Goal: Communication & Community: Answer question/provide support

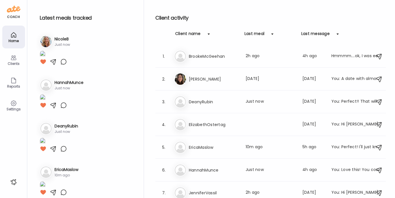
scroll to position [94, 0]
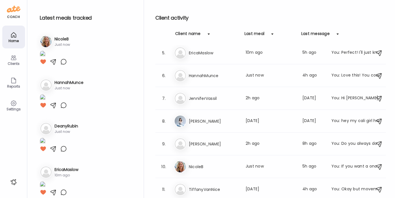
click at [45, 58] on img at bounding box center [43, 55] width 6 height 8
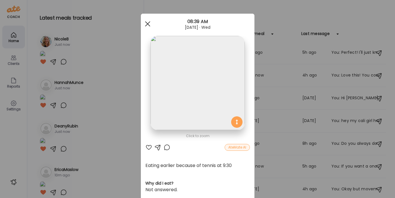
click at [145, 21] on div at bounding box center [147, 23] width 11 height 11
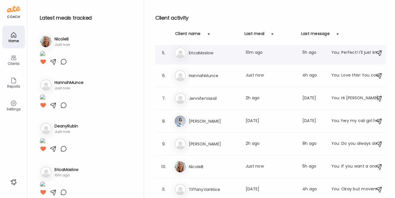
click at [204, 54] on h3 "EricaMaslow" at bounding box center [214, 52] width 50 height 7
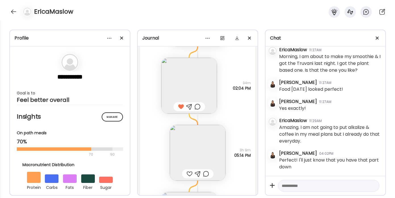
scroll to position [1689, 0]
click at [188, 159] on img at bounding box center [198, 154] width 56 height 56
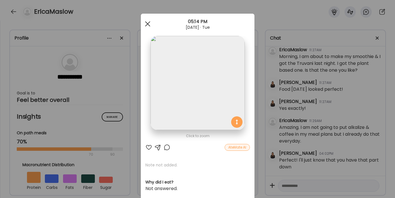
click at [147, 24] on div at bounding box center [147, 23] width 11 height 11
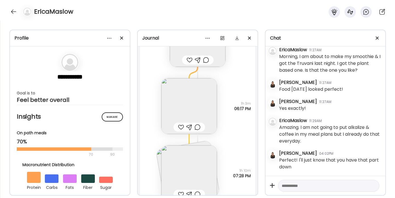
scroll to position [1806, 0]
click at [185, 161] on img at bounding box center [189, 171] width 56 height 56
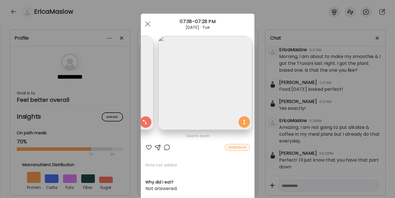
scroll to position [0, 0]
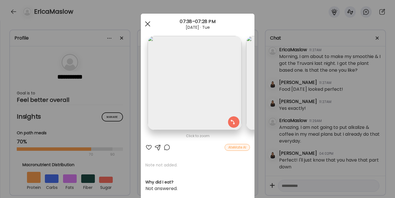
click at [145, 23] on span at bounding box center [147, 23] width 5 height 5
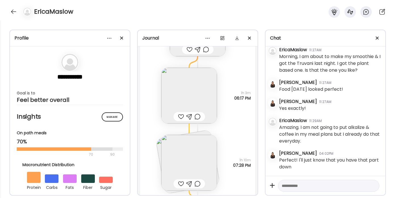
scroll to position [1816, 0]
click at [180, 85] on img at bounding box center [189, 93] width 56 height 56
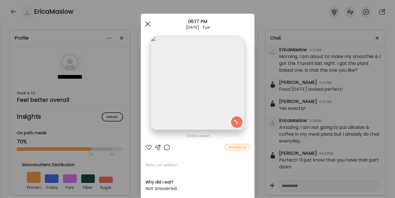
click at [147, 22] on span at bounding box center [147, 23] width 5 height 5
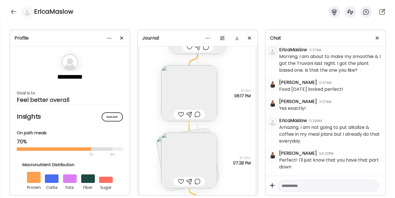
scroll to position [1857, 0]
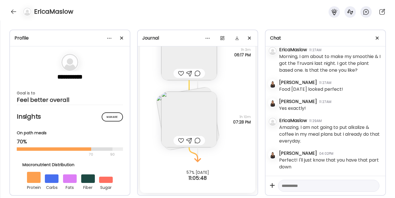
click at [184, 118] on img at bounding box center [189, 119] width 56 height 56
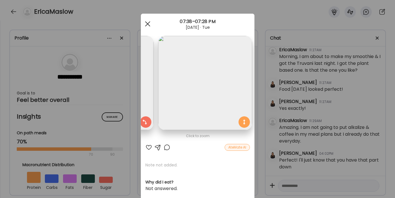
click at [143, 21] on div at bounding box center [147, 23] width 11 height 11
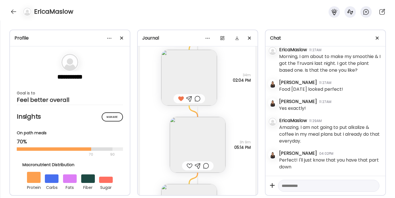
scroll to position [1697, 0]
click at [184, 140] on img at bounding box center [198, 145] width 56 height 56
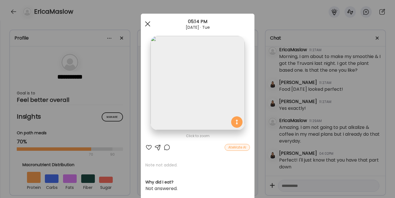
click at [147, 20] on div at bounding box center [147, 23] width 11 height 11
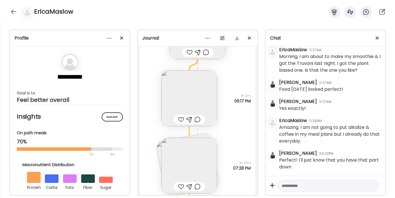
scroll to position [1816, 0]
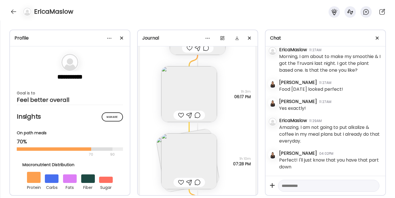
click at [189, 82] on img at bounding box center [189, 94] width 56 height 56
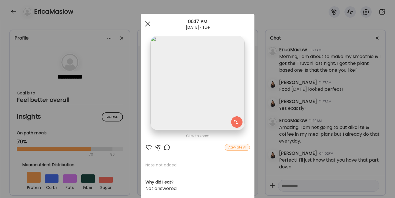
click at [145, 25] on div at bounding box center [147, 23] width 11 height 11
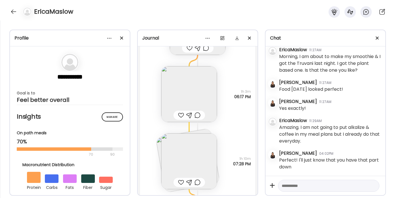
scroll to position [1857, 0]
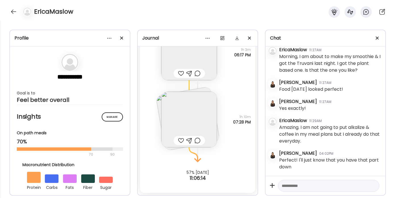
click at [176, 118] on img at bounding box center [189, 119] width 56 height 56
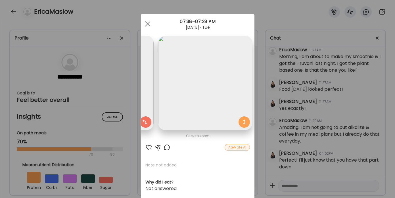
scroll to position [0, 0]
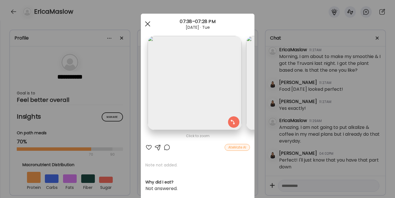
click at [147, 23] on div at bounding box center [147, 23] width 11 height 11
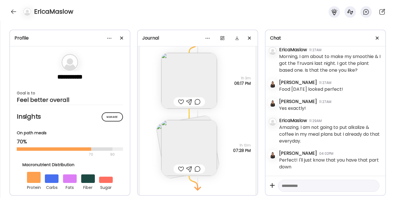
scroll to position [1829, 0]
click at [186, 168] on div at bounding box center [189, 168] width 6 height 7
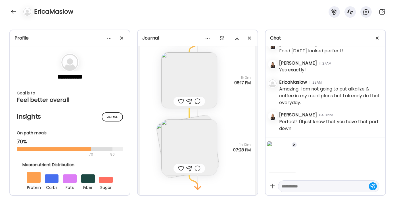
click at [289, 186] on textarea at bounding box center [324, 186] width 84 height 7
type textarea "*"
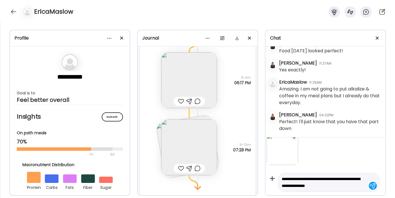
scroll to position [14, 0]
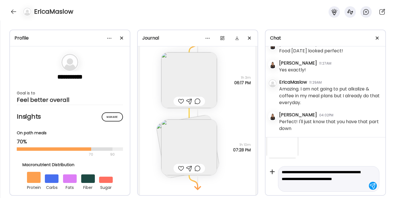
type textarea "**********"
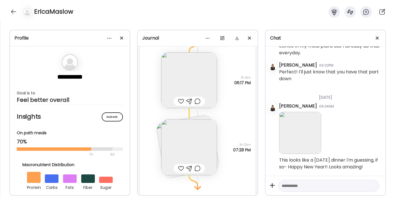
scroll to position [570, 0]
click at [9, 11] on div at bounding box center [13, 11] width 9 height 9
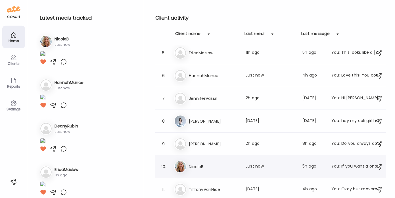
click at [196, 161] on div "Ni NicoleB Last meal: Just now Last message: 5h ago You: If you want a once in …" at bounding box center [271, 166] width 195 height 12
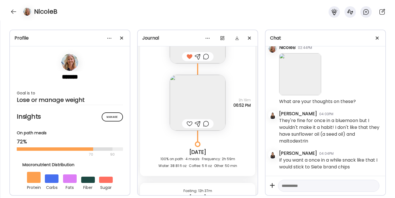
scroll to position [2619, 0]
click at [195, 99] on img at bounding box center [198, 104] width 56 height 56
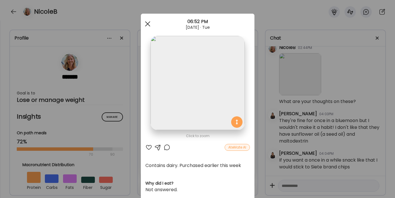
click at [145, 25] on div at bounding box center [147, 23] width 11 height 11
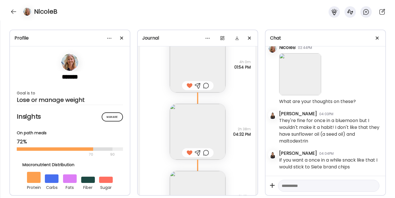
scroll to position [2535, 0]
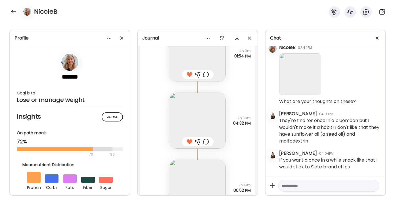
click at [190, 118] on img at bounding box center [198, 121] width 56 height 56
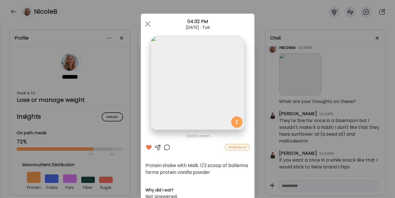
click at [156, 145] on div at bounding box center [157, 147] width 7 height 7
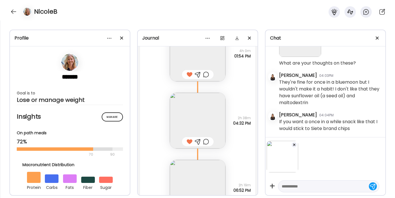
click at [286, 186] on textarea at bounding box center [324, 186] width 84 height 7
paste textarea "**********"
type textarea "**********"
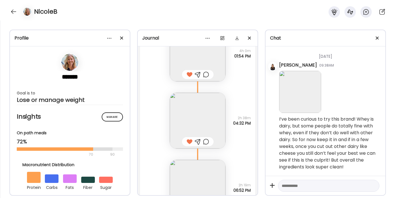
scroll to position [2529, 0]
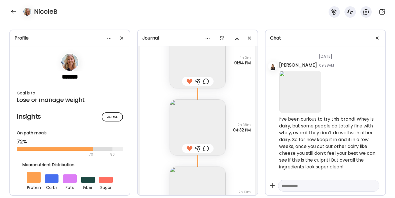
click at [201, 107] on img at bounding box center [198, 127] width 56 height 56
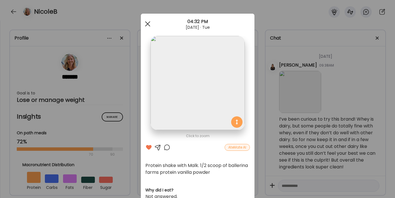
click at [145, 22] on div at bounding box center [147, 23] width 11 height 11
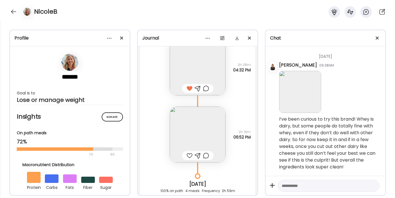
scroll to position [2589, 0]
click at [190, 135] on img at bounding box center [198, 134] width 56 height 56
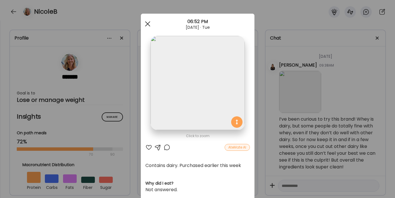
click at [147, 23] on div at bounding box center [147, 23] width 11 height 11
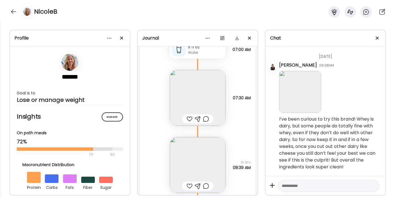
scroll to position [2830, 0]
click at [191, 90] on img at bounding box center [198, 99] width 56 height 56
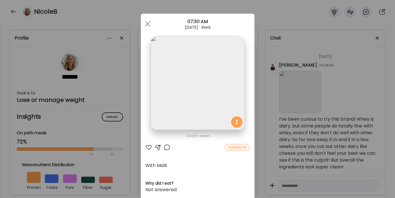
click at [145, 147] on div at bounding box center [148, 147] width 7 height 7
click at [145, 22] on div at bounding box center [147, 23] width 11 height 11
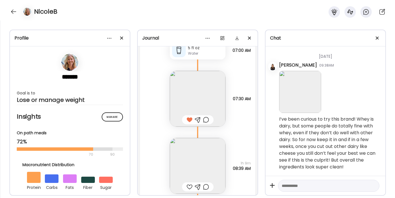
click at [183, 164] on img at bounding box center [198, 166] width 56 height 56
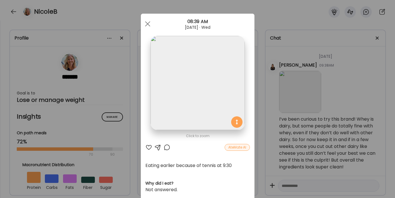
click at [145, 147] on div at bounding box center [148, 147] width 7 height 7
click at [157, 148] on div at bounding box center [157, 147] width 7 height 7
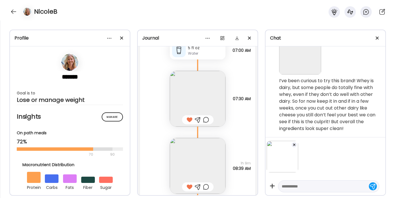
scroll to position [840, 0]
click at [295, 184] on textarea at bounding box center [324, 186] width 84 height 7
type textarea "**********"
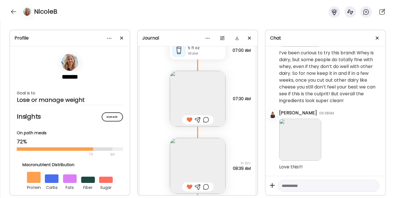
scroll to position [871, 0]
click at [196, 164] on img at bounding box center [198, 166] width 56 height 56
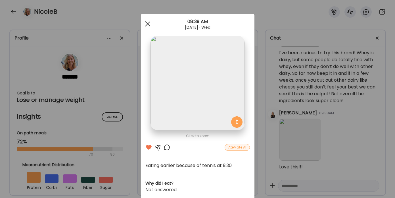
click at [145, 23] on span at bounding box center [147, 23] width 5 height 5
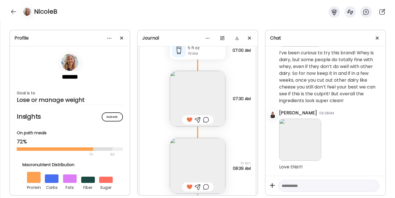
click at [306, 186] on textarea at bounding box center [324, 185] width 84 height 7
type textarea "**********"
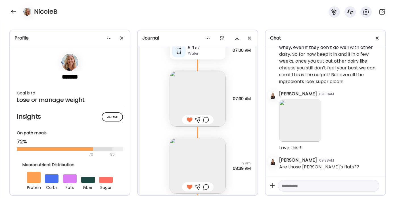
scroll to position [890, 0]
click at [13, 10] on div at bounding box center [13, 11] width 9 height 9
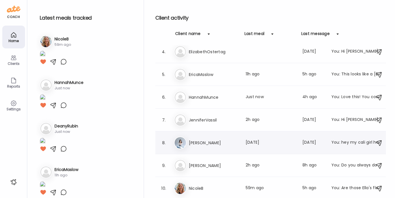
scroll to position [94, 0]
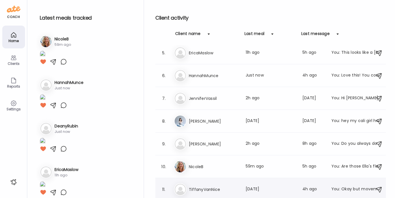
click at [202, 187] on h3 "TiffanyVanNice" at bounding box center [214, 189] width 50 height 7
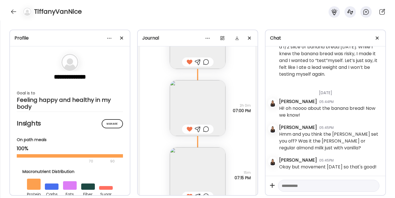
scroll to position [5704, 0]
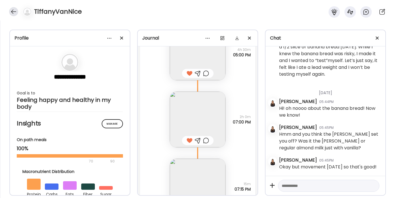
click at [14, 9] on div at bounding box center [13, 11] width 9 height 9
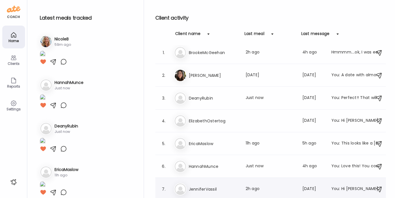
scroll to position [0, 0]
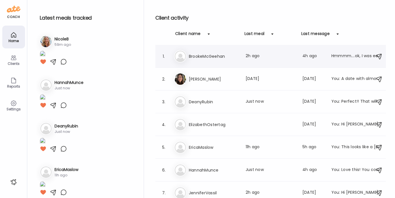
click at [198, 57] on h3 "BrookeMcGeehan" at bounding box center [214, 56] width 50 height 7
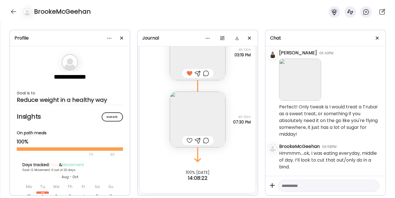
click at [292, 184] on textarea at bounding box center [324, 185] width 84 height 7
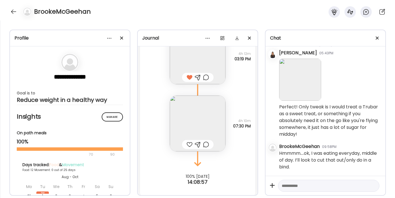
scroll to position [3558, 0]
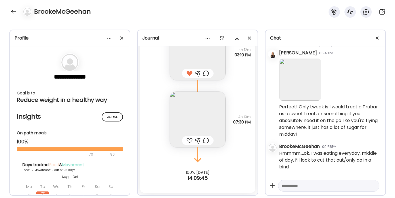
paste textarea "**********"
type textarea "**********"
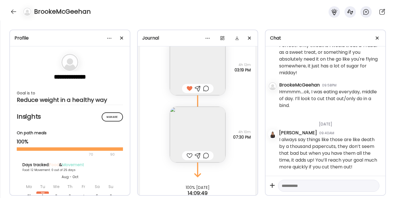
scroll to position [3545, 0]
click at [187, 126] on img at bounding box center [198, 132] width 56 height 56
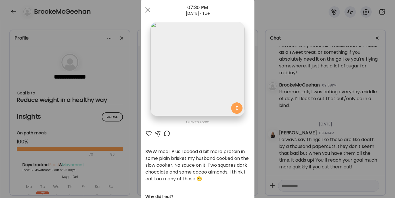
scroll to position [14, 0]
click at [146, 132] on div at bounding box center [148, 132] width 7 height 7
click at [154, 132] on div at bounding box center [157, 132] width 7 height 7
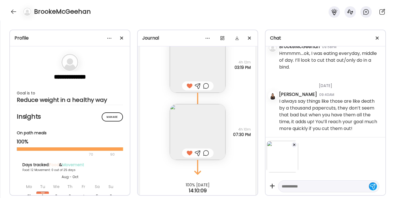
scroll to position [2672, 0]
click at [292, 183] on textarea at bounding box center [324, 186] width 84 height 7
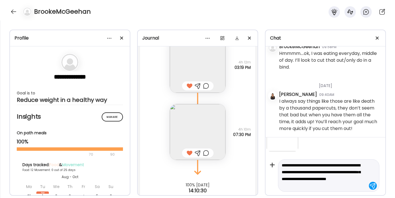
scroll to position [28, 0]
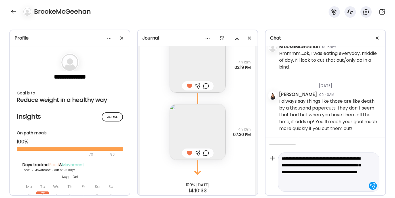
type textarea "**********"
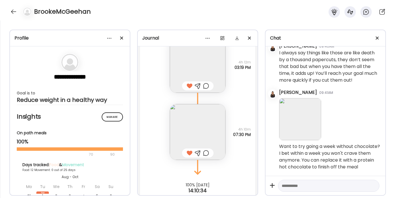
scroll to position [2729, 0]
click at [297, 187] on textarea at bounding box center [324, 185] width 84 height 7
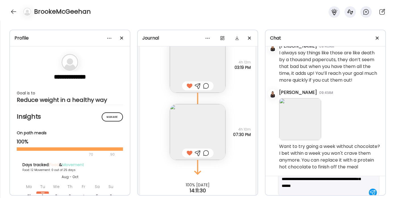
scroll to position [20, 0]
click at [351, 177] on textarea "**********" at bounding box center [324, 175] width 84 height 27
type textarea "**********"
click at [354, 186] on textarea "**********" at bounding box center [324, 175] width 84 height 27
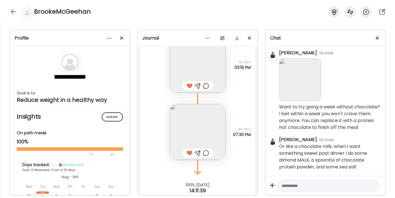
scroll to position [2769, 0]
click at [331, 186] on textarea at bounding box center [324, 185] width 84 height 7
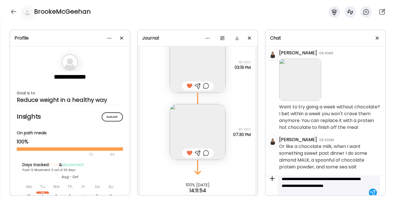
scroll to position [13, 0]
type textarea "**********"
click at [282, 185] on textarea "**********" at bounding box center [324, 178] width 84 height 20
click at [318, 187] on textarea "**********" at bounding box center [324, 178] width 84 height 20
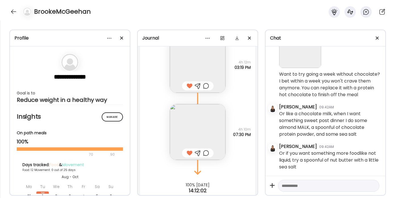
scroll to position [2802, 0]
click at [15, 11] on div at bounding box center [13, 11] width 9 height 9
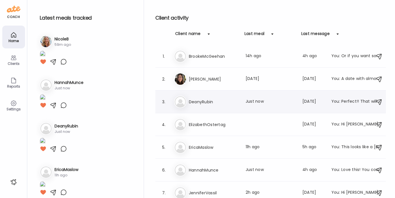
click at [204, 98] on div "De DeanyRubin Last meal: Just now Last message: [DATE] You: Perfect!! That will…" at bounding box center [271, 101] width 195 height 12
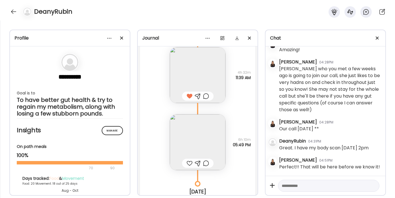
scroll to position [6060, 0]
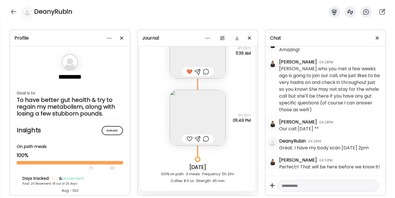
click at [183, 109] on img at bounding box center [198, 118] width 56 height 56
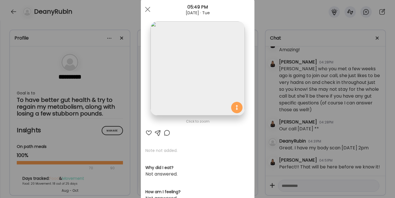
click at [146, 129] on div at bounding box center [148, 132] width 7 height 7
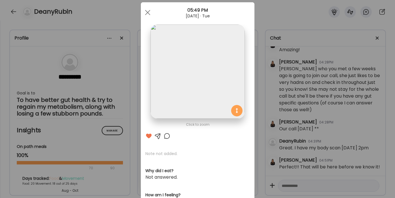
scroll to position [0, 0]
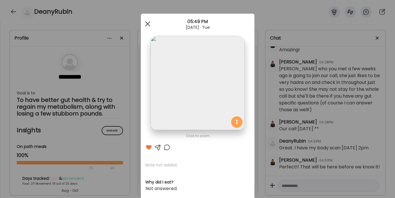
click at [145, 22] on span at bounding box center [147, 23] width 5 height 5
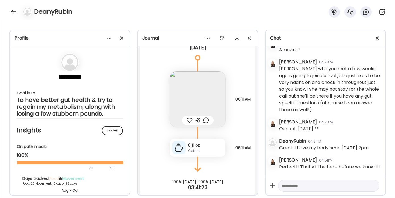
scroll to position [6235, 0]
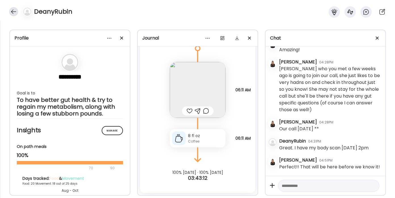
click at [11, 12] on div at bounding box center [13, 11] width 9 height 9
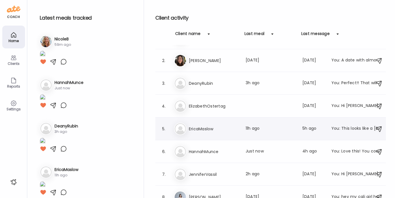
scroll to position [27, 0]
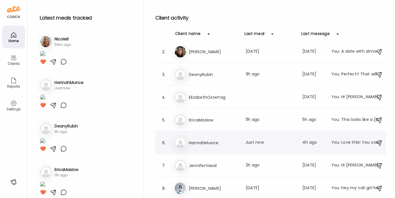
click at [218, 143] on h3 "HannahMunce" at bounding box center [214, 142] width 50 height 7
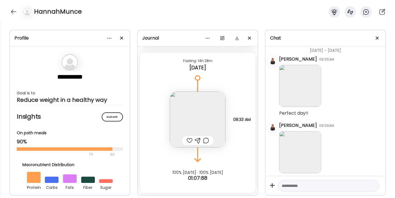
scroll to position [2929, 0]
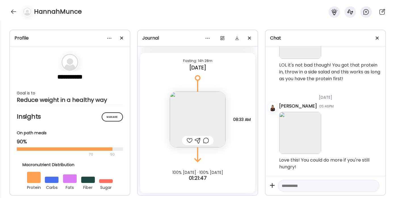
click at [187, 140] on div at bounding box center [190, 140] width 6 height 7
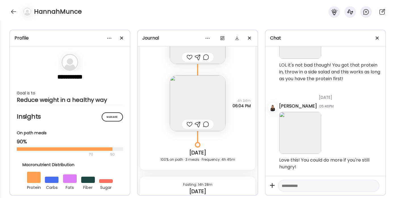
scroll to position [5032, 0]
click at [194, 106] on img at bounding box center [198, 104] width 56 height 56
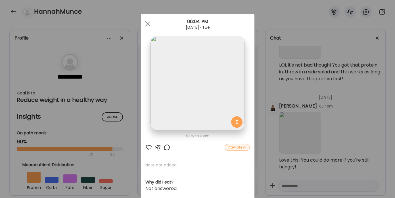
click at [145, 146] on div at bounding box center [148, 147] width 7 height 7
click at [147, 23] on div at bounding box center [147, 23] width 11 height 11
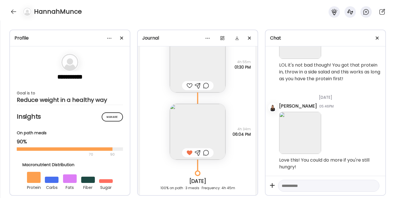
scroll to position [4923, 0]
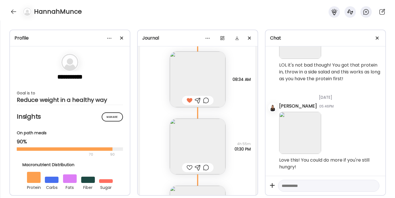
click at [189, 169] on div at bounding box center [190, 167] width 6 height 7
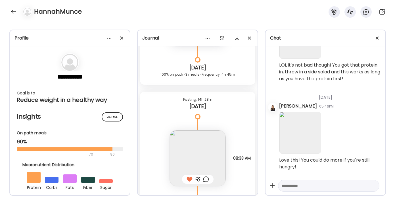
scroll to position [5157, 0]
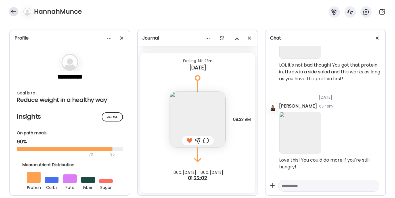
click at [12, 11] on div at bounding box center [13, 11] width 9 height 9
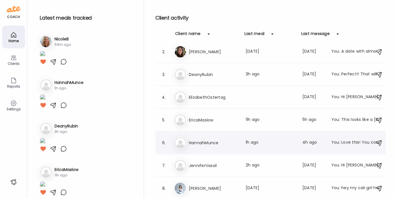
scroll to position [83, 0]
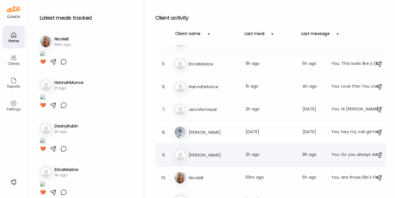
click at [198, 152] on h3 "[PERSON_NAME]" at bounding box center [214, 154] width 50 height 7
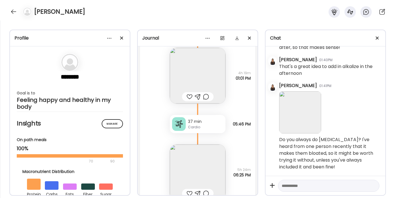
scroll to position [9193, 0]
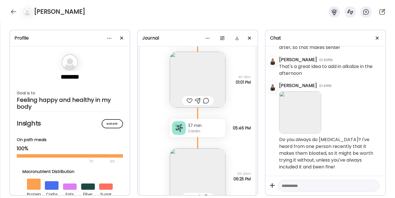
click at [187, 104] on div at bounding box center [190, 100] width 6 height 7
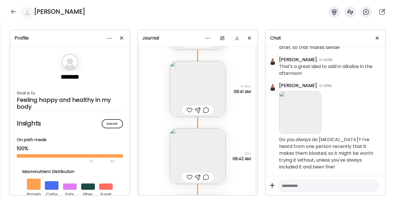
scroll to position [9170, 0]
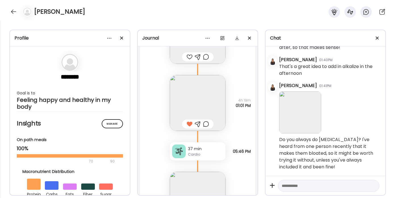
click at [184, 112] on img at bounding box center [198, 103] width 56 height 56
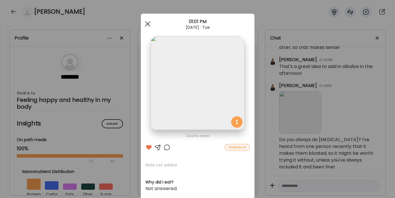
click at [145, 23] on span at bounding box center [147, 23] width 5 height 5
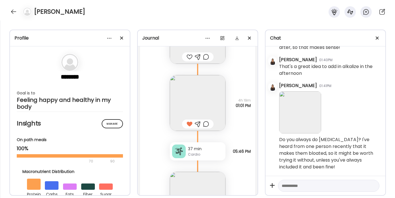
scroll to position [9292, 0]
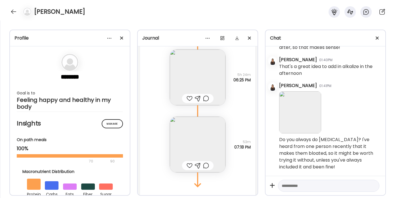
click at [197, 75] on img at bounding box center [198, 77] width 56 height 56
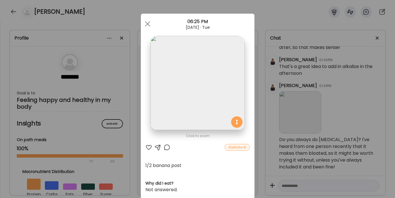
click at [146, 148] on div at bounding box center [148, 147] width 7 height 7
click at [155, 146] on div at bounding box center [157, 147] width 7 height 7
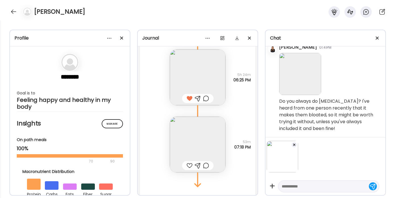
click at [293, 185] on textarea at bounding box center [324, 186] width 84 height 7
type textarea "********"
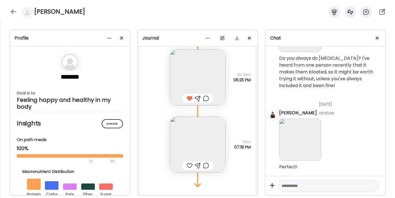
scroll to position [11930, 0]
click at [207, 154] on img at bounding box center [198, 144] width 56 height 56
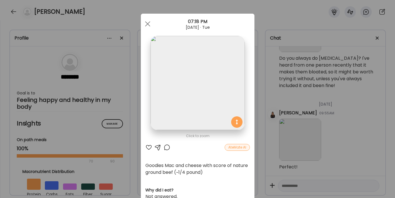
click at [146, 148] on div at bounding box center [148, 147] width 7 height 7
click at [158, 147] on div at bounding box center [157, 147] width 7 height 7
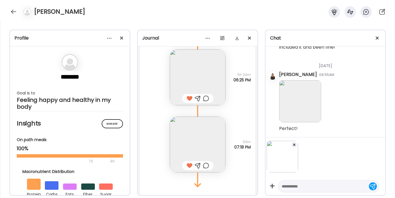
click at [292, 146] on div at bounding box center [294, 145] width 6 height 6
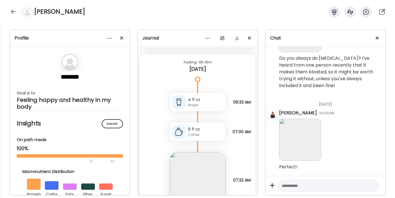
scroll to position [8881, 0]
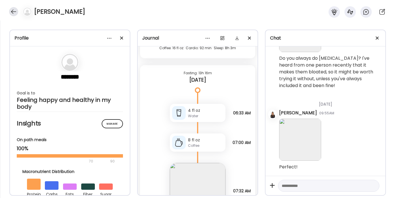
click at [15, 12] on div at bounding box center [13, 11] width 9 height 9
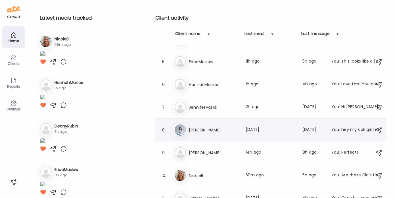
scroll to position [94, 0]
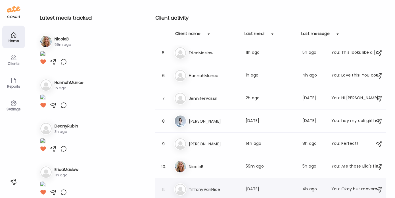
click at [212, 184] on div "Ti TiffanyVanNice Last meal: [DATE] Last message: 4h ago You: Okay but movement…" at bounding box center [271, 189] width 195 height 12
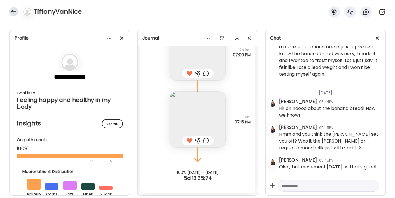
click at [12, 10] on div at bounding box center [13, 11] width 9 height 9
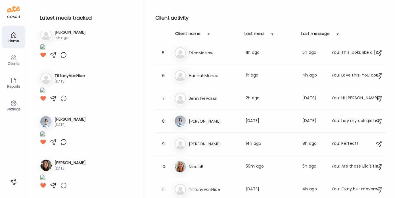
scroll to position [475, 0]
